Goal: Download file/media: Download file/media

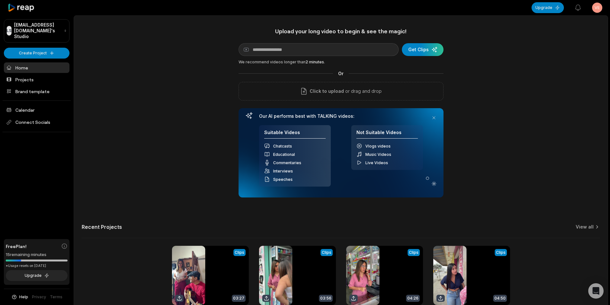
scroll to position [58, 0]
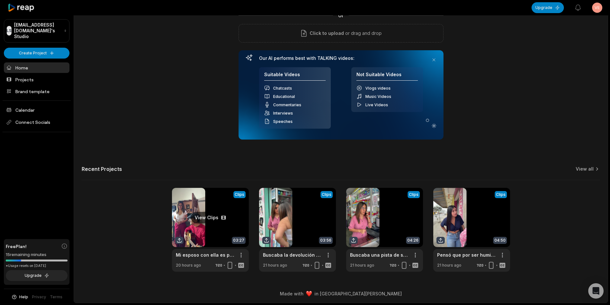
click at [181, 213] on link at bounding box center [210, 230] width 77 height 84
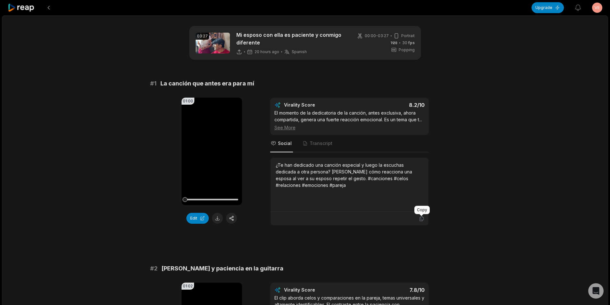
click at [422, 218] on icon at bounding box center [421, 218] width 4 height 5
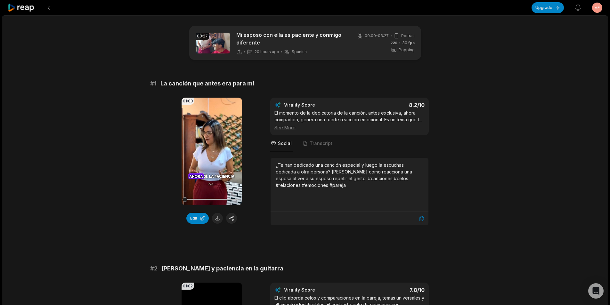
click at [214, 220] on button at bounding box center [217, 218] width 11 height 11
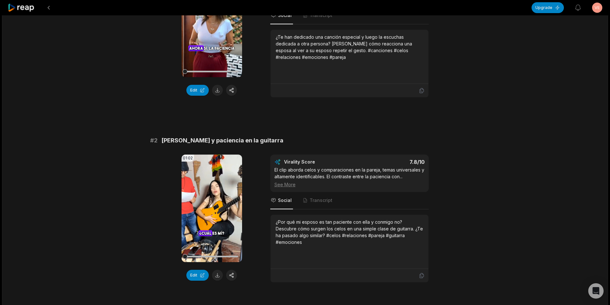
scroll to position [224, 0]
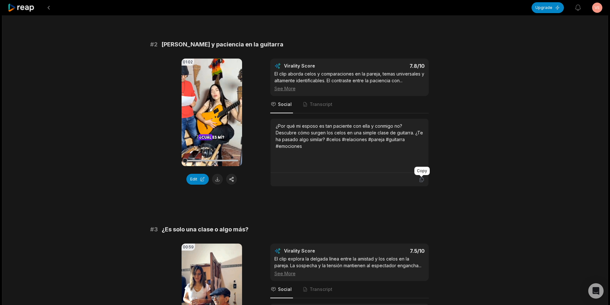
click at [420, 178] on icon at bounding box center [422, 180] width 6 height 6
click at [218, 178] on button at bounding box center [217, 179] width 11 height 11
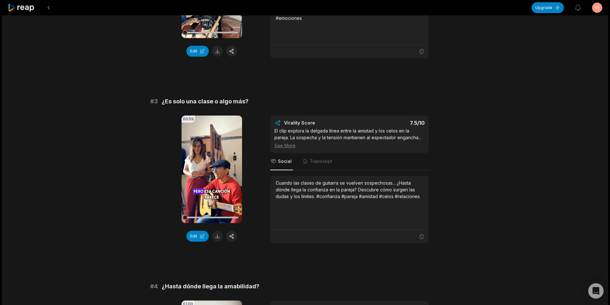
scroll to position [384, 0]
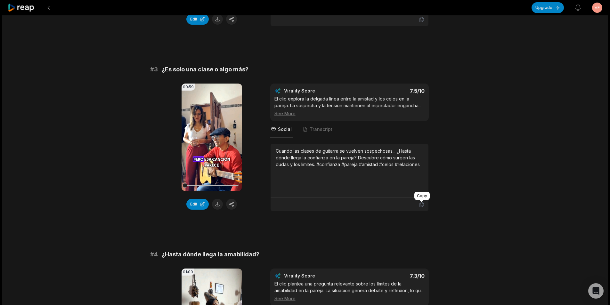
click at [422, 205] on icon at bounding box center [422, 205] width 6 height 6
click at [218, 206] on button at bounding box center [217, 204] width 11 height 11
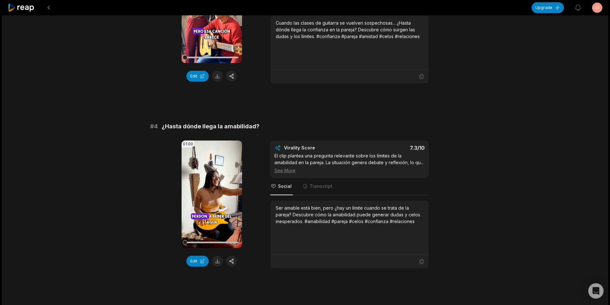
scroll to position [544, 0]
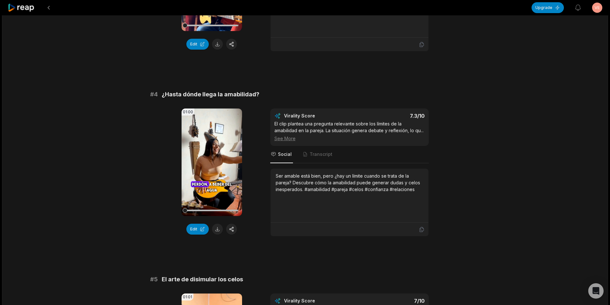
click at [424, 235] on div at bounding box center [350, 229] width 158 height 13
click at [420, 225] on div "Copy" at bounding box center [421, 221] width 15 height 8
click at [420, 228] on icon at bounding box center [422, 230] width 6 height 6
click at [220, 231] on button at bounding box center [217, 229] width 11 height 11
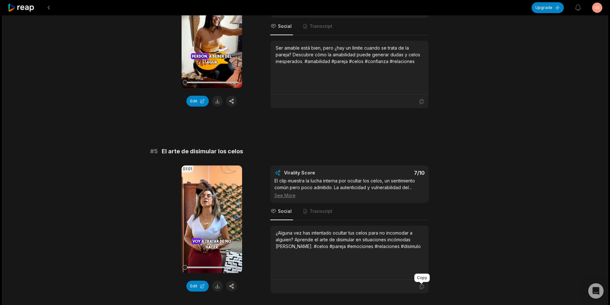
click at [422, 288] on icon at bounding box center [421, 286] width 4 height 5
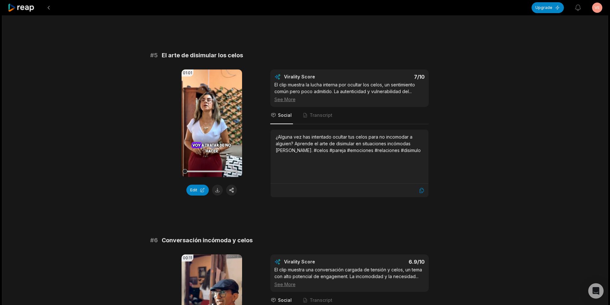
click at [218, 190] on button at bounding box center [217, 190] width 11 height 11
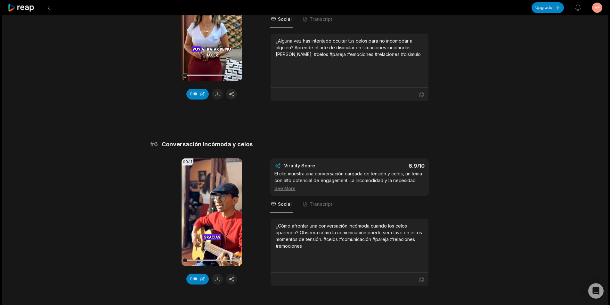
scroll to position [896, 0]
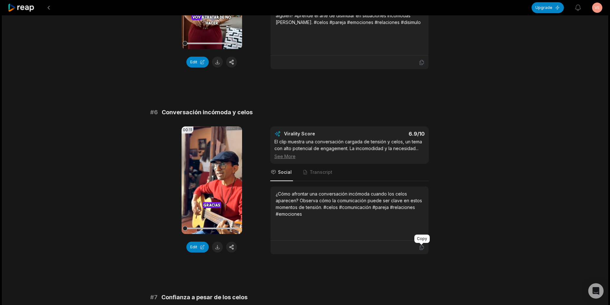
click at [419, 249] on icon at bounding box center [421, 247] width 4 height 5
click at [215, 247] on button at bounding box center [217, 247] width 11 height 11
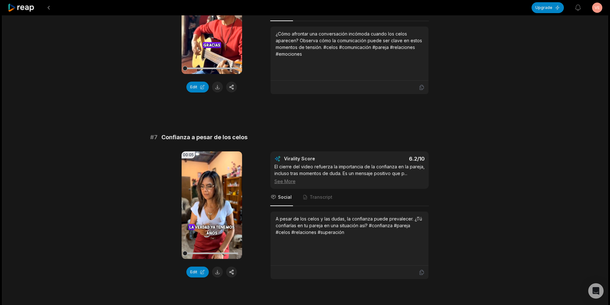
scroll to position [1079, 0]
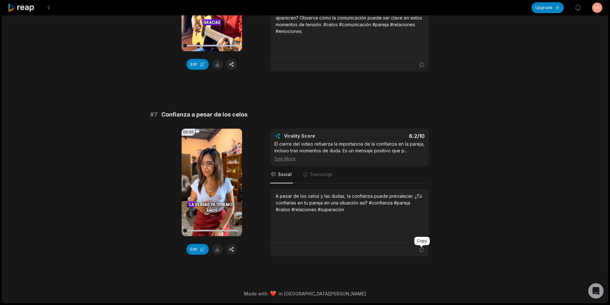
click at [420, 251] on icon at bounding box center [422, 250] width 6 height 6
click at [216, 249] on button at bounding box center [217, 249] width 11 height 11
click at [27, 11] on icon at bounding box center [21, 8] width 27 height 9
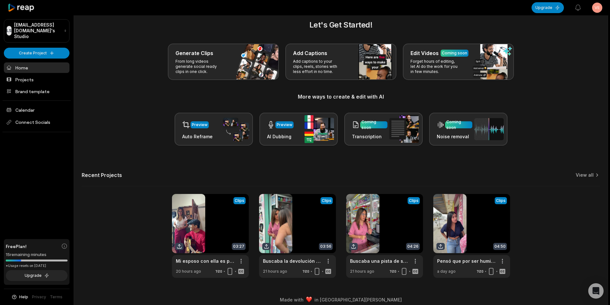
scroll to position [14, 0]
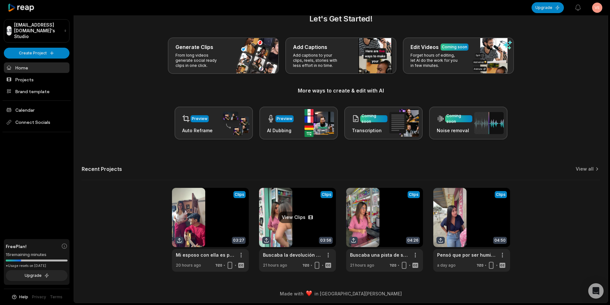
click at [309, 227] on link at bounding box center [297, 230] width 77 height 84
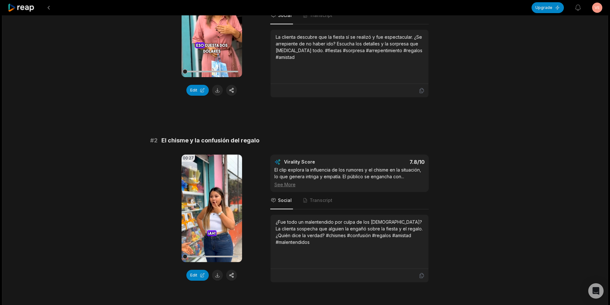
scroll to position [224, 0]
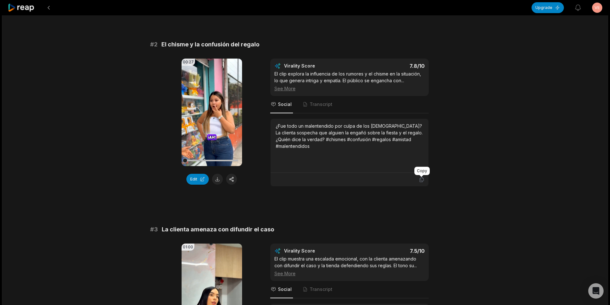
click at [420, 179] on icon at bounding box center [422, 180] width 6 height 6
click at [218, 180] on button at bounding box center [217, 179] width 11 height 11
click at [423, 179] on icon at bounding box center [421, 179] width 4 height 5
click at [216, 178] on button at bounding box center [217, 179] width 11 height 11
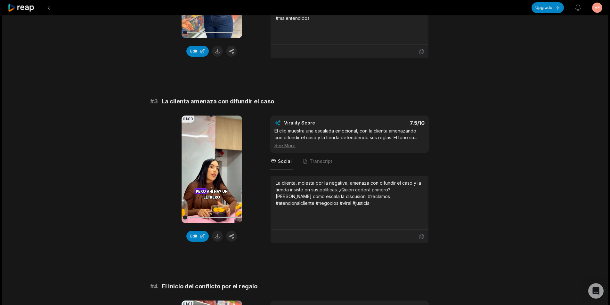
scroll to position [448, 0]
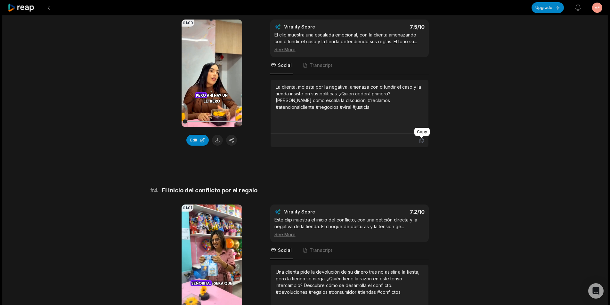
click at [421, 139] on icon at bounding box center [421, 140] width 4 height 5
click at [221, 141] on button at bounding box center [217, 140] width 11 height 11
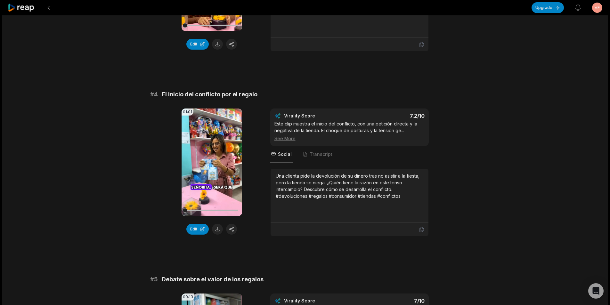
scroll to position [576, 0]
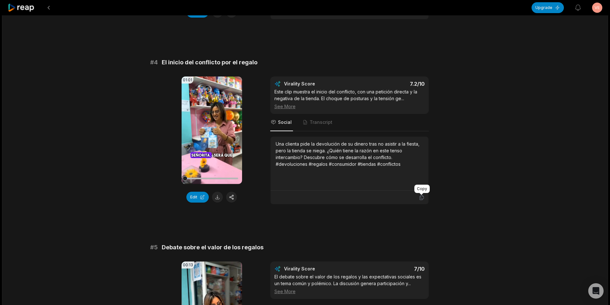
click at [422, 196] on icon at bounding box center [421, 197] width 4 height 5
click at [215, 198] on button at bounding box center [217, 197] width 11 height 11
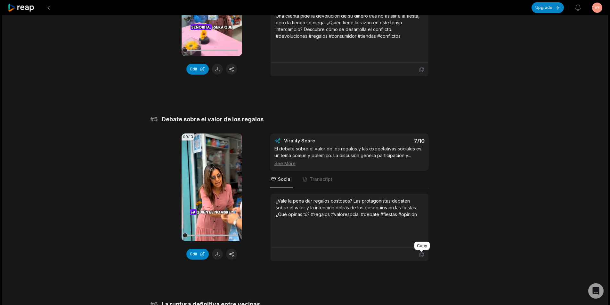
click at [419, 254] on icon at bounding box center [422, 255] width 6 height 6
click at [214, 253] on button at bounding box center [217, 254] width 11 height 11
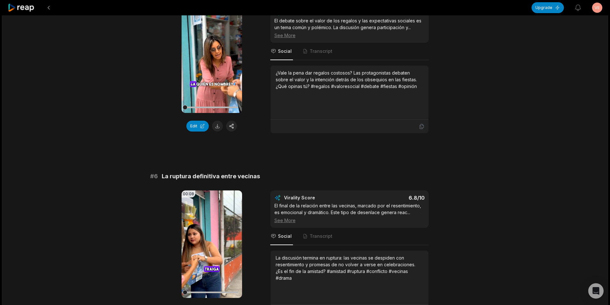
scroll to position [928, 0]
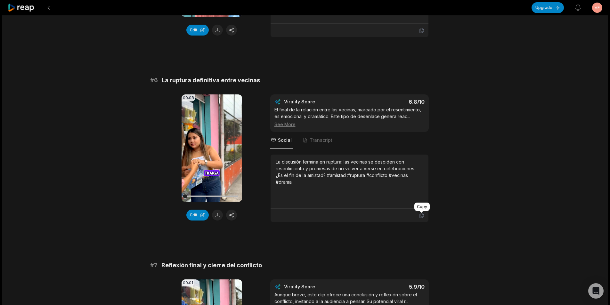
click at [422, 215] on icon at bounding box center [422, 216] width 6 height 6
click at [218, 215] on button at bounding box center [217, 215] width 11 height 11
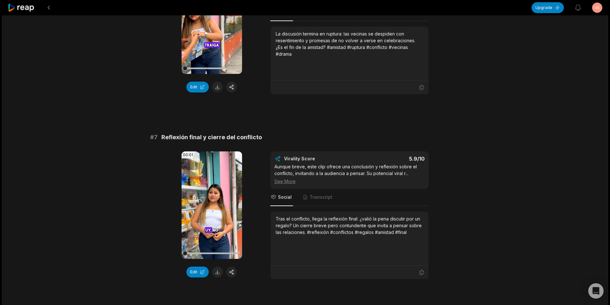
scroll to position [1079, 0]
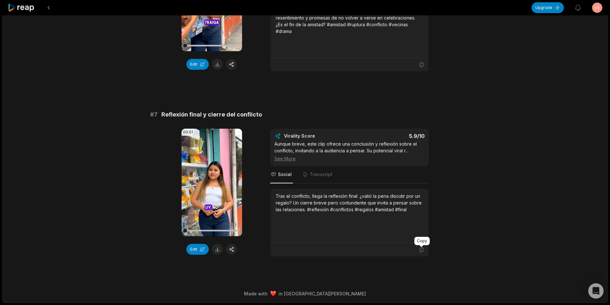
click at [423, 250] on icon at bounding box center [422, 250] width 6 height 6
click at [220, 248] on button at bounding box center [217, 249] width 11 height 11
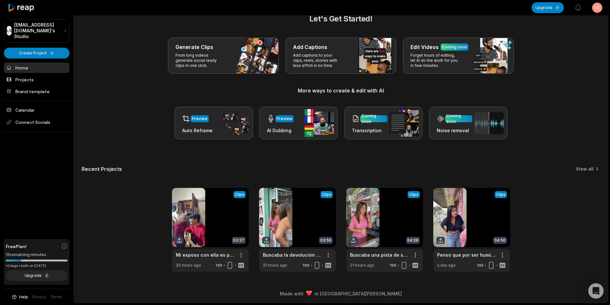
scroll to position [14, 0]
click at [346, 213] on link at bounding box center [384, 230] width 77 height 84
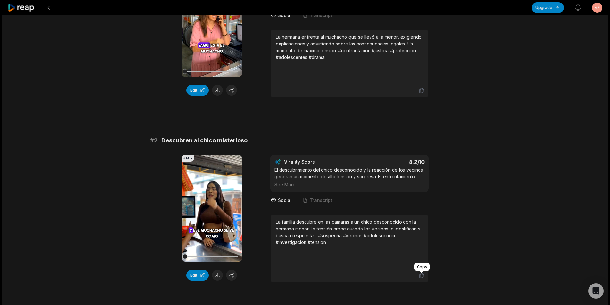
click at [422, 275] on icon at bounding box center [422, 276] width 6 height 6
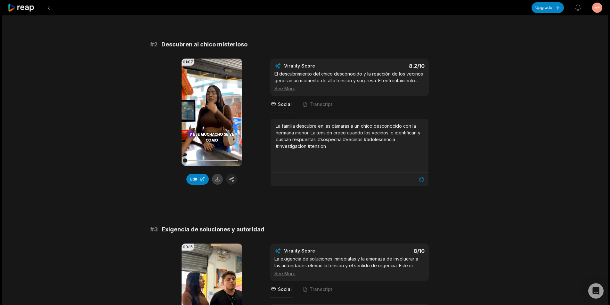
click at [215, 177] on button at bounding box center [217, 179] width 11 height 11
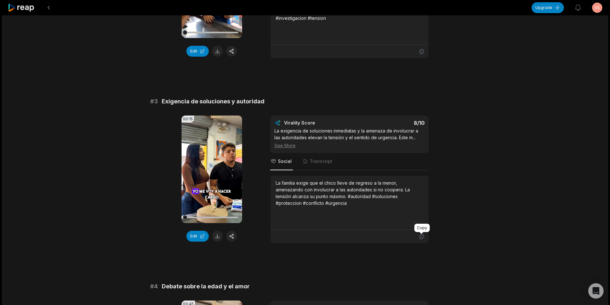
click at [421, 236] on icon at bounding box center [422, 237] width 6 height 6
click at [217, 236] on button at bounding box center [217, 236] width 11 height 11
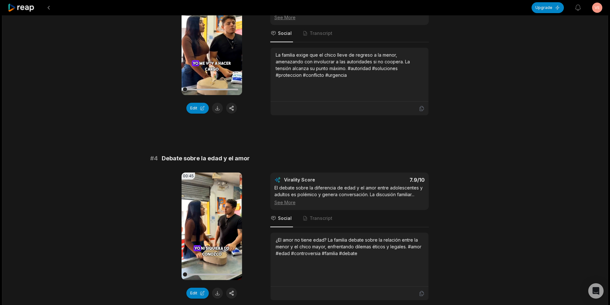
scroll to position [576, 0]
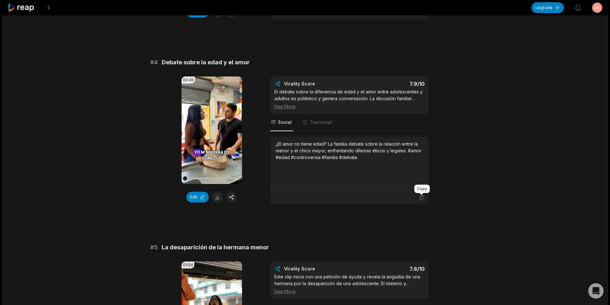
click at [420, 198] on icon at bounding box center [422, 198] width 6 height 6
click at [219, 195] on button at bounding box center [217, 197] width 11 height 11
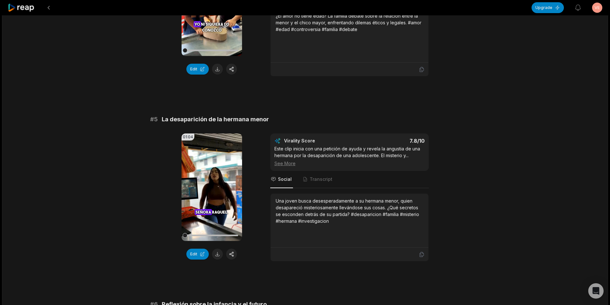
scroll to position [736, 0]
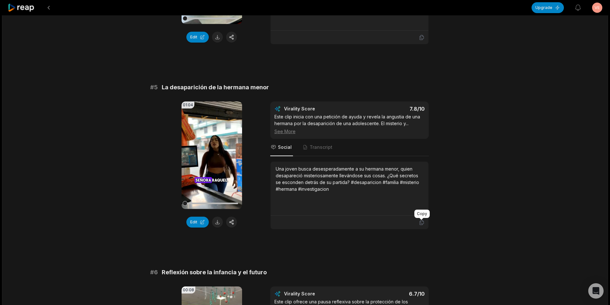
click at [422, 220] on icon at bounding box center [421, 222] width 4 height 5
click at [216, 221] on button at bounding box center [217, 222] width 11 height 11
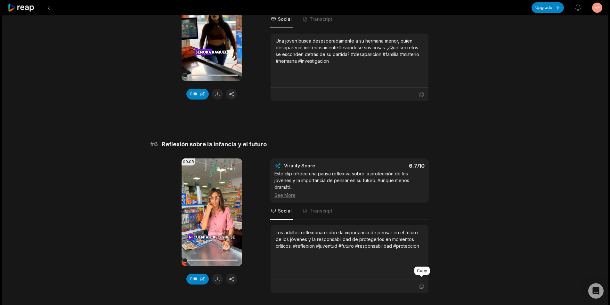
click at [422, 283] on icon at bounding box center [422, 286] width 6 height 6
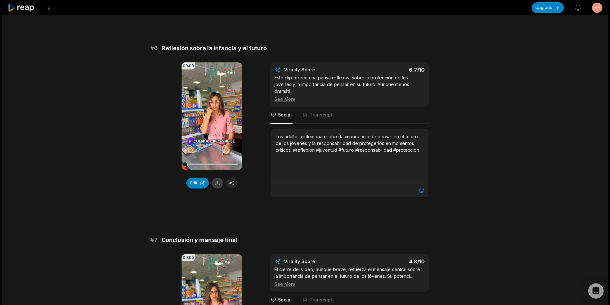
click at [215, 181] on button at bounding box center [217, 183] width 11 height 11
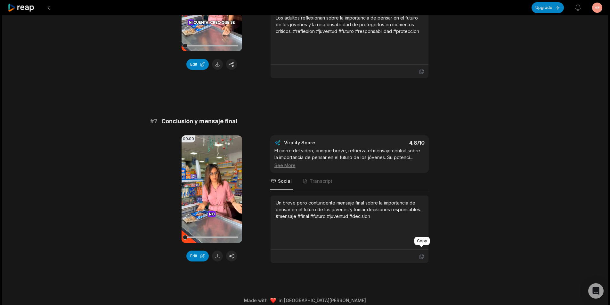
click at [422, 254] on icon at bounding box center [422, 257] width 6 height 6
click at [217, 251] on button at bounding box center [217, 256] width 11 height 11
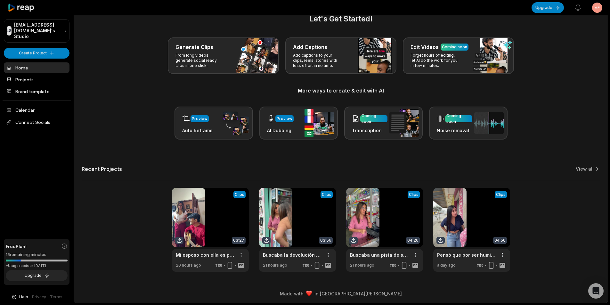
scroll to position [14, 0]
click at [448, 220] on link at bounding box center [471, 230] width 77 height 84
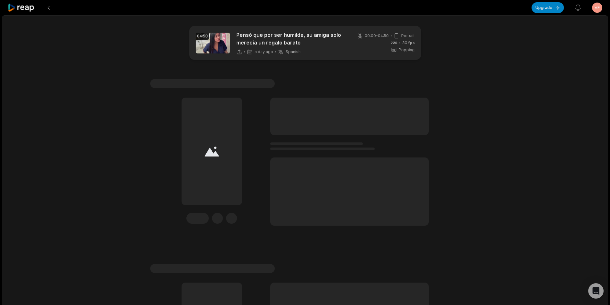
scroll to position [14, 0]
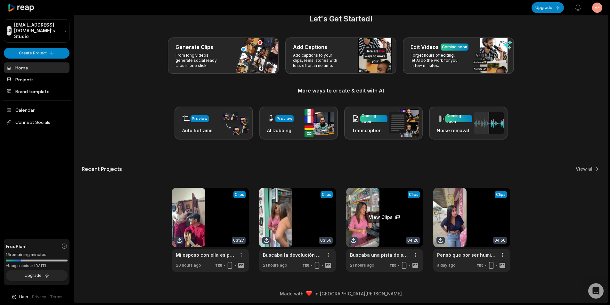
click at [395, 234] on link at bounding box center [384, 230] width 77 height 84
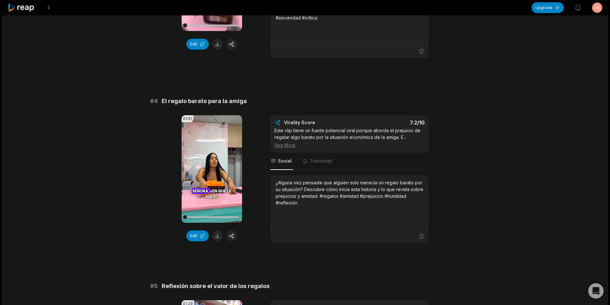
scroll to position [576, 0]
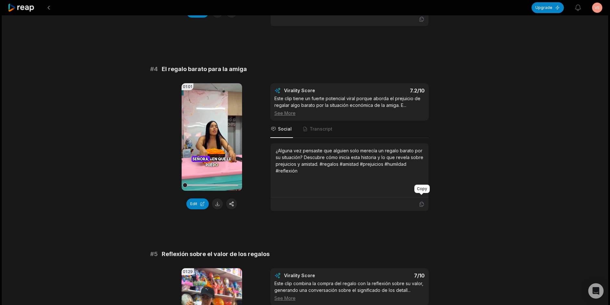
click at [421, 201] on icon at bounding box center [422, 204] width 6 height 6
click at [219, 198] on button at bounding box center [217, 203] width 11 height 11
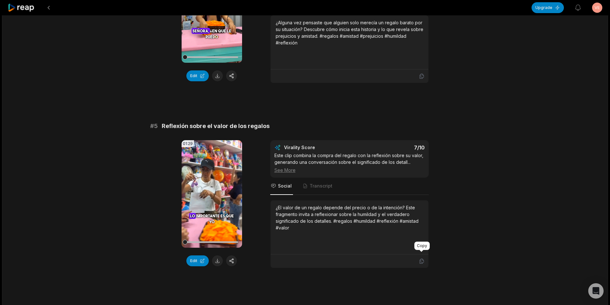
click at [420, 258] on icon at bounding box center [422, 261] width 6 height 6
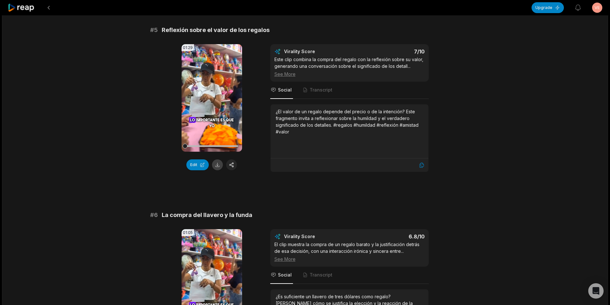
click at [216, 159] on button at bounding box center [217, 164] width 11 height 11
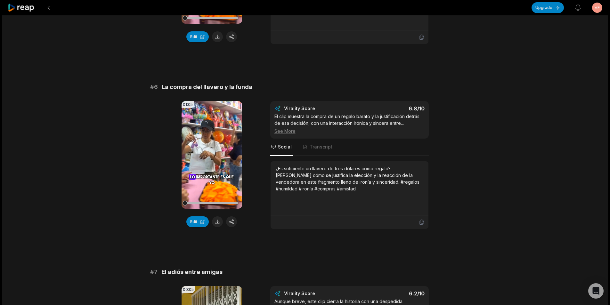
scroll to position [960, 0]
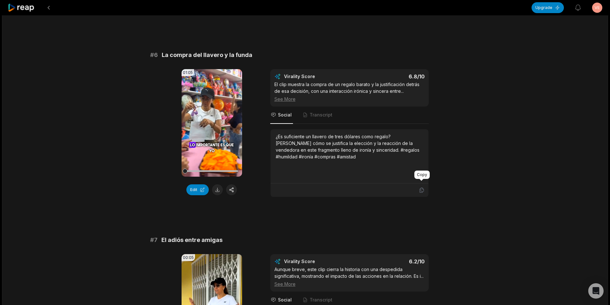
click at [423, 187] on icon at bounding box center [422, 190] width 6 height 6
click at [216, 184] on button at bounding box center [217, 189] width 11 height 11
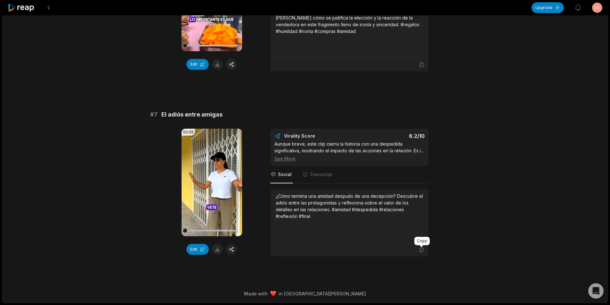
click at [419, 248] on icon at bounding box center [422, 250] width 6 height 6
click at [215, 245] on button at bounding box center [217, 249] width 11 height 11
